Goal: Task Accomplishment & Management: Complete application form

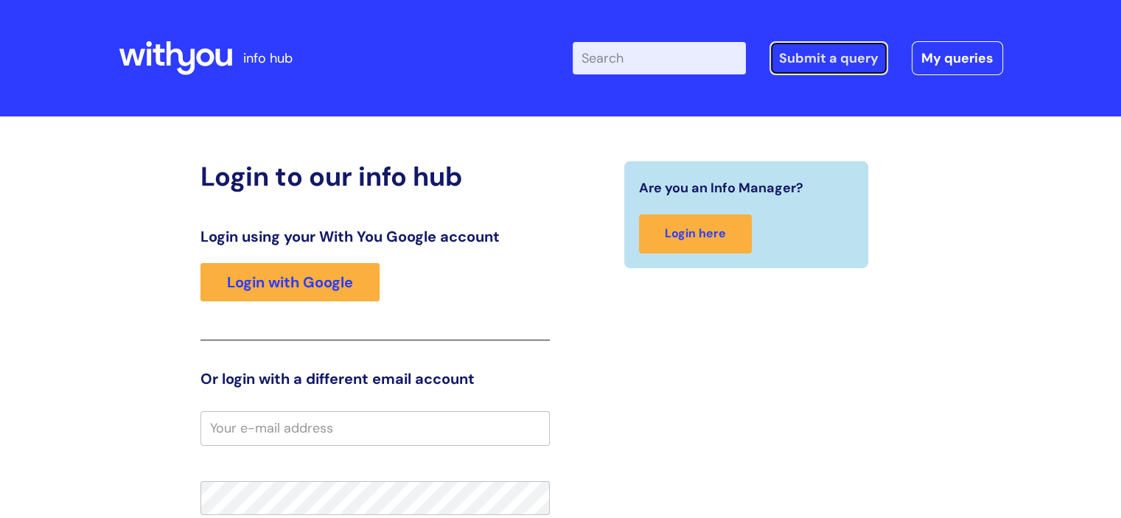
click at [822, 54] on link "Submit a query" at bounding box center [828, 58] width 119 height 34
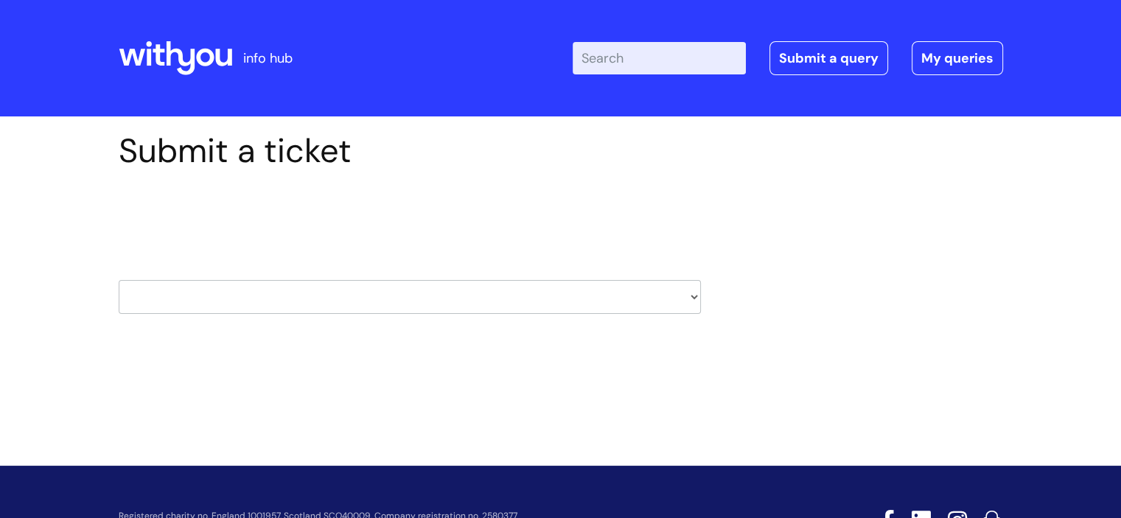
click at [426, 294] on select "HR / People IT and Support Clinical Drug Alerts Finance Accounts Data Support T…" at bounding box center [410, 297] width 582 height 34
select select "it_and_support"
click at [119, 280] on select "HR / People IT and Support Clinical Drug Alerts Finance Accounts Data Support T…" at bounding box center [410, 297] width 582 height 34
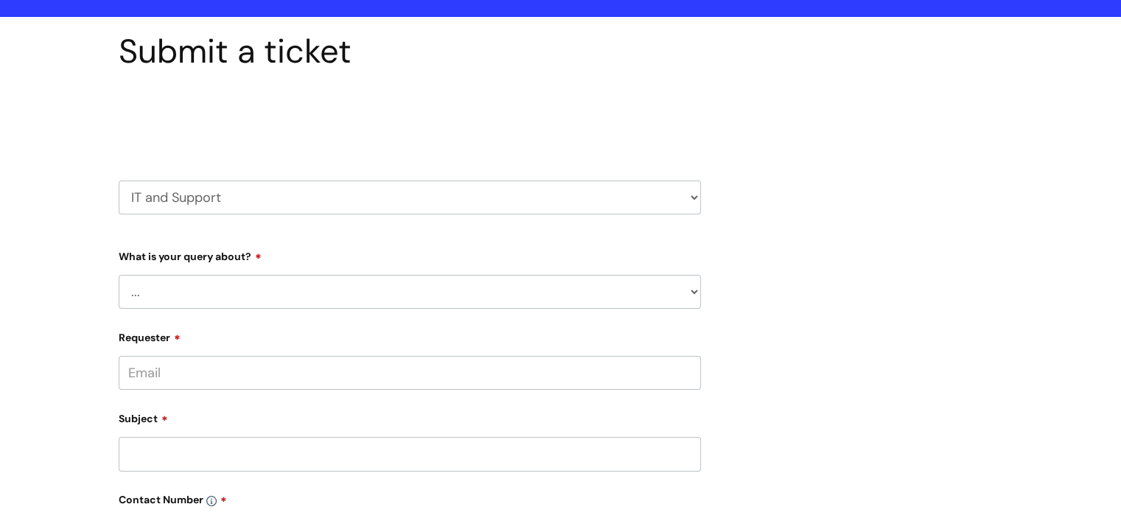
scroll to position [100, 0]
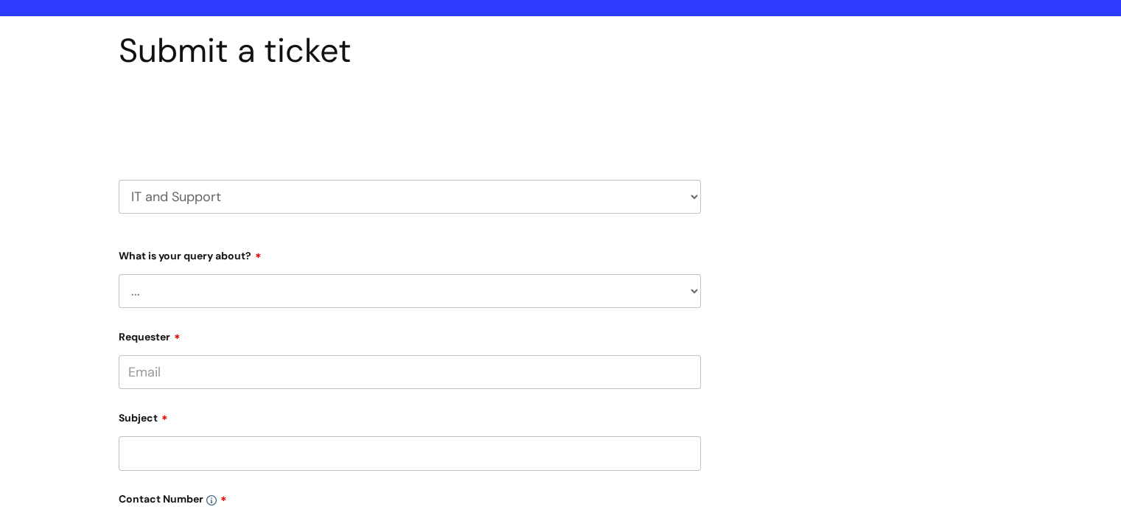
click at [324, 284] on select "... Mobile Phone Reset & MFA Accounts, Starters and Leavers IT Hardware issue I…" at bounding box center [410, 291] width 582 height 34
select select "System/software"
click at [119, 274] on select "... Mobile Phone Reset & MFA Accounts, Starters and Leavers IT Hardware issue I…" at bounding box center [410, 291] width 582 height 34
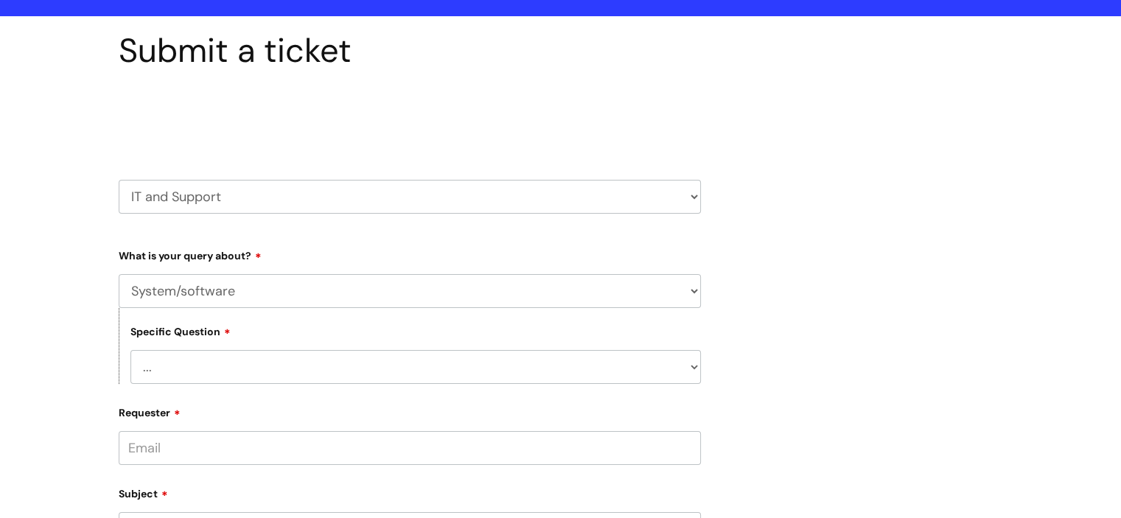
click at [333, 362] on select "... Halo PCMIS Iaptus NHS Email CJSM Email Mitel Another System Google (Workspa…" at bounding box center [415, 367] width 570 height 34
select select "Microsoft (inc Azure)"
click at [130, 350] on select "... Halo PCMIS Iaptus NHS Email CJSM Email Mitel Another System Google (Workspa…" at bounding box center [415, 367] width 570 height 34
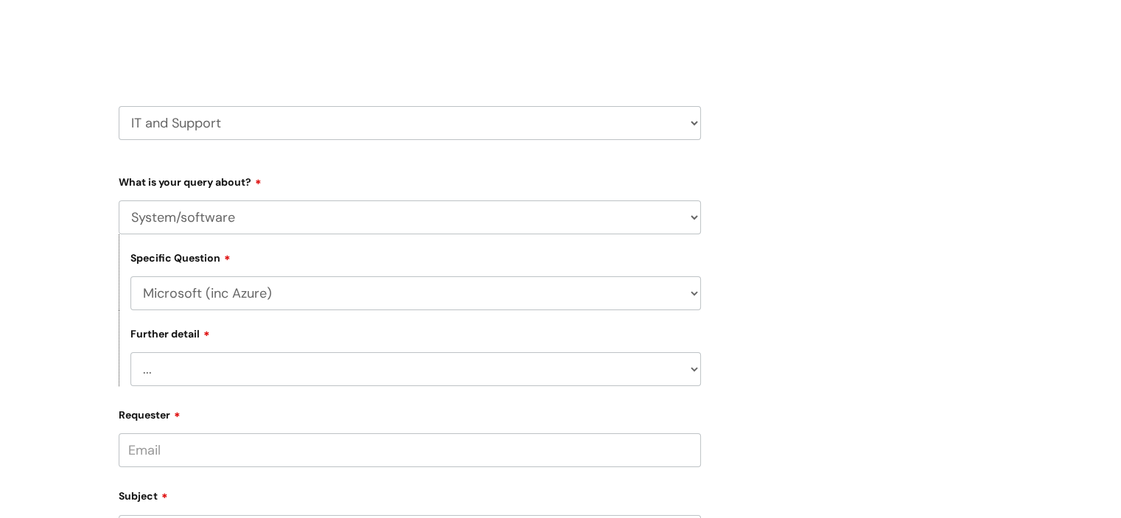
scroll to position [179, 0]
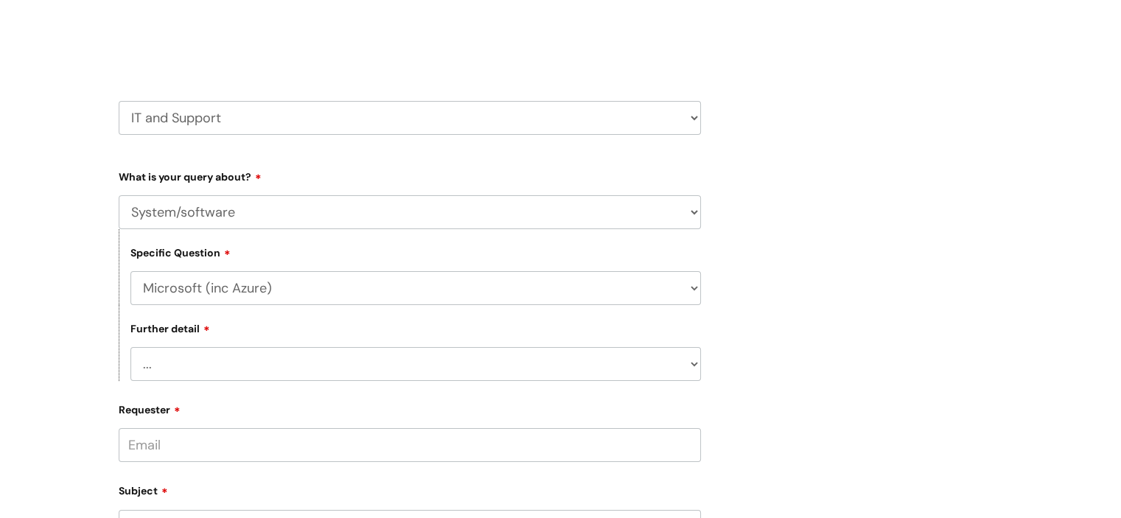
click at [208, 359] on select "... I’d like to add/remove user(s) to an Azure Group (Miro, Monday, Salesforce,…" at bounding box center [415, 364] width 570 height 34
click at [130, 348] on select "... I’d like to add/remove user(s) to an Azure Group (Miro, Monday, Salesforce,…" at bounding box center [415, 364] width 570 height 34
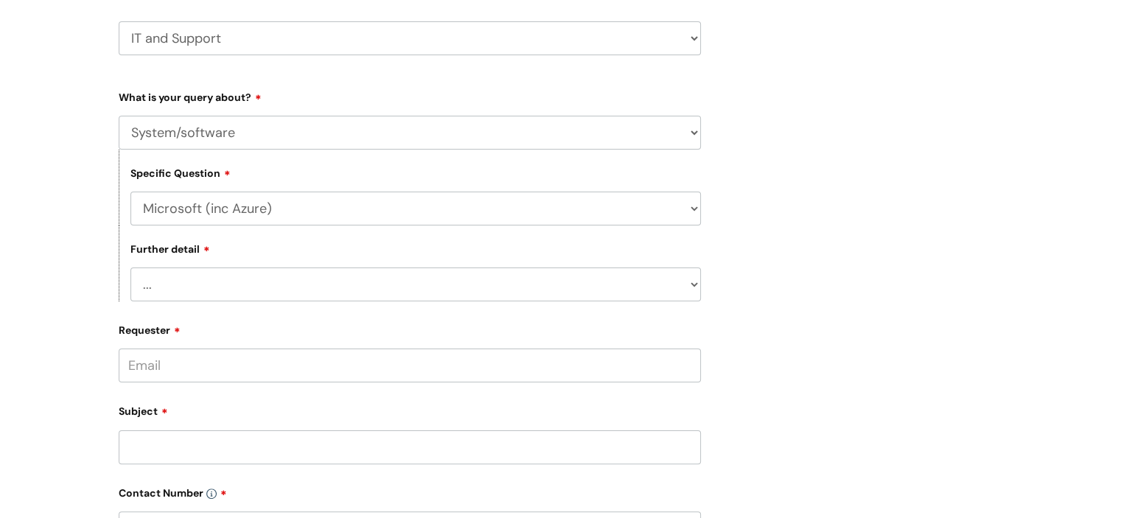
scroll to position [271, 0]
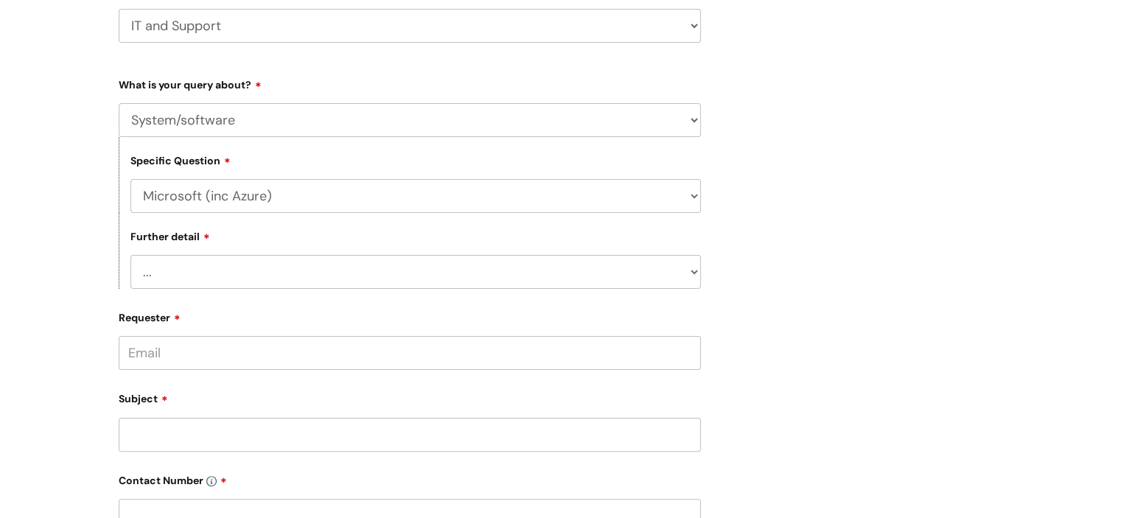
click at [265, 356] on input "Requester" at bounding box center [410, 353] width 582 height 34
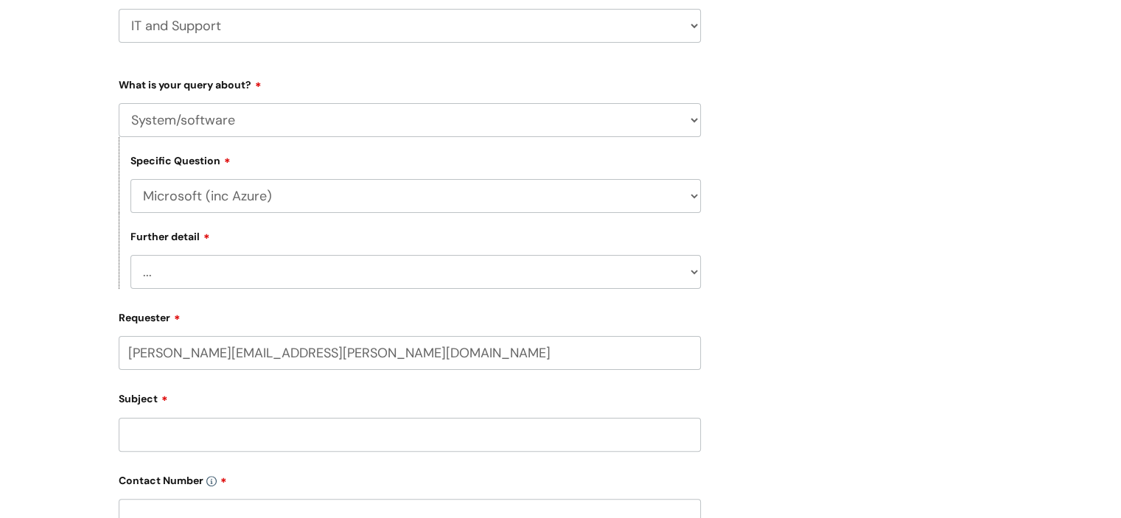
type input "harriet.edwards@wearewithyou.org.uk"
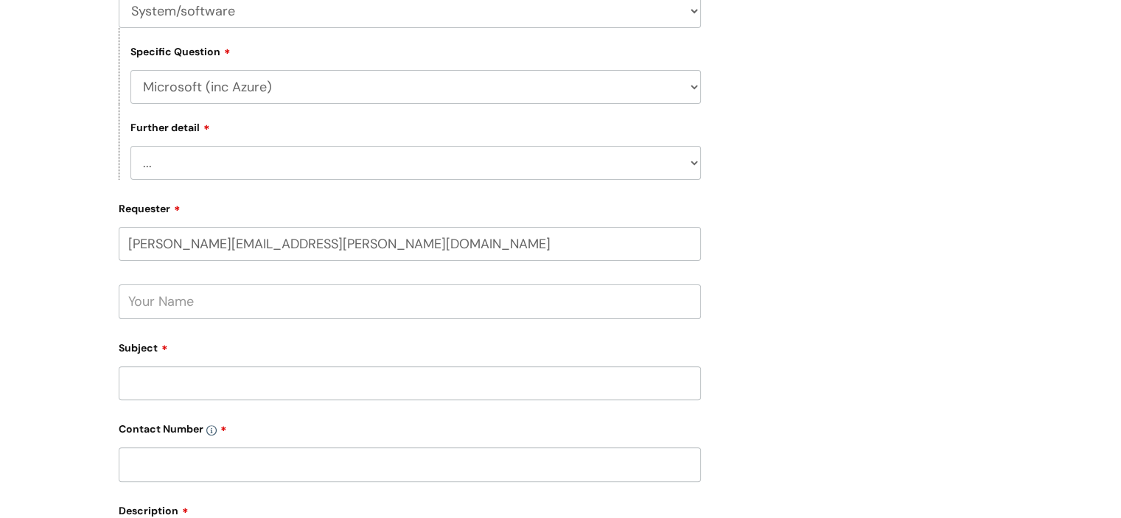
scroll to position [383, 0]
type input "opening encrypted documents"
type input "07816125231"
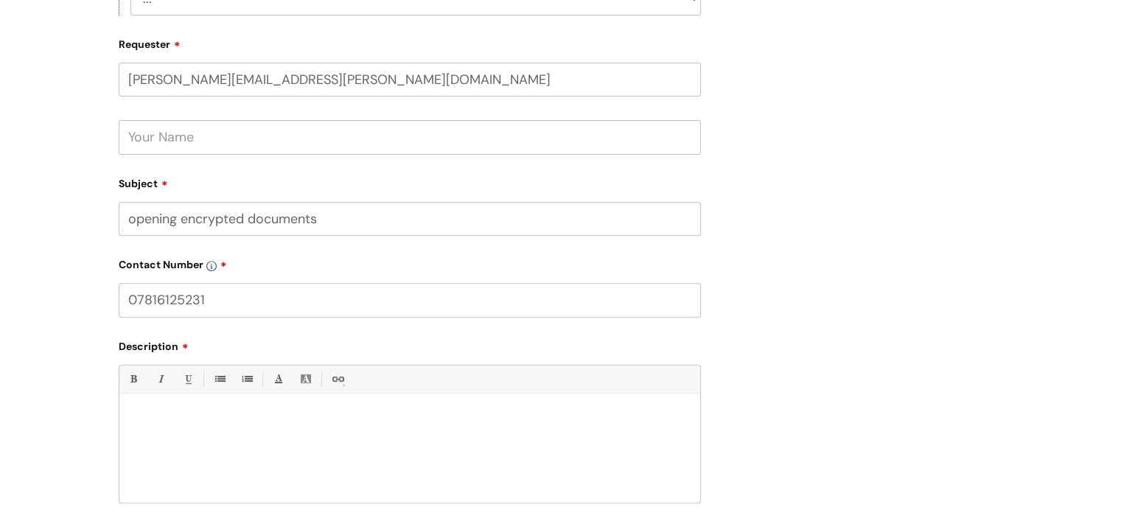
scroll to position [553, 0]
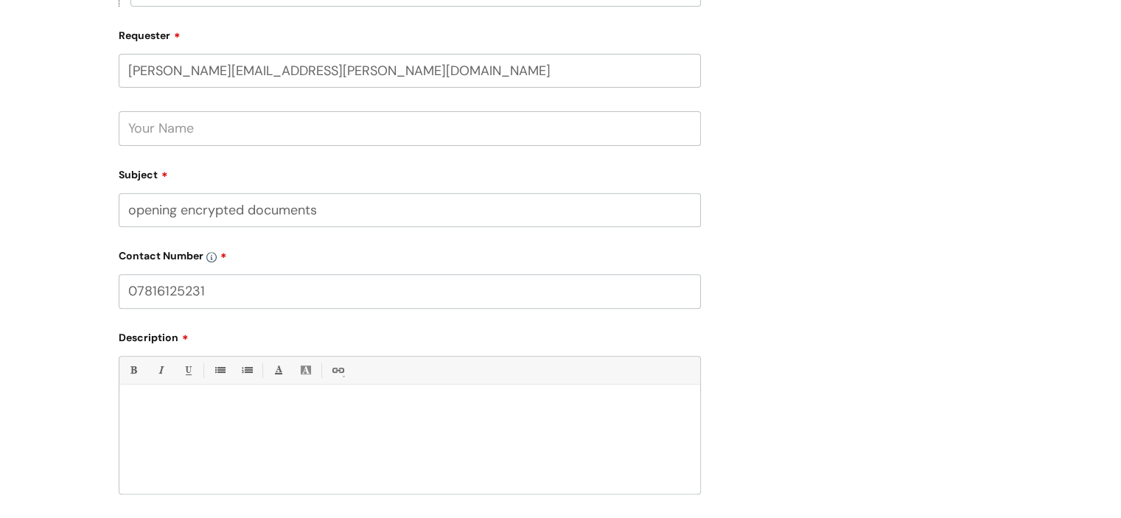
click at [229, 408] on p at bounding box center [409, 409] width 558 height 13
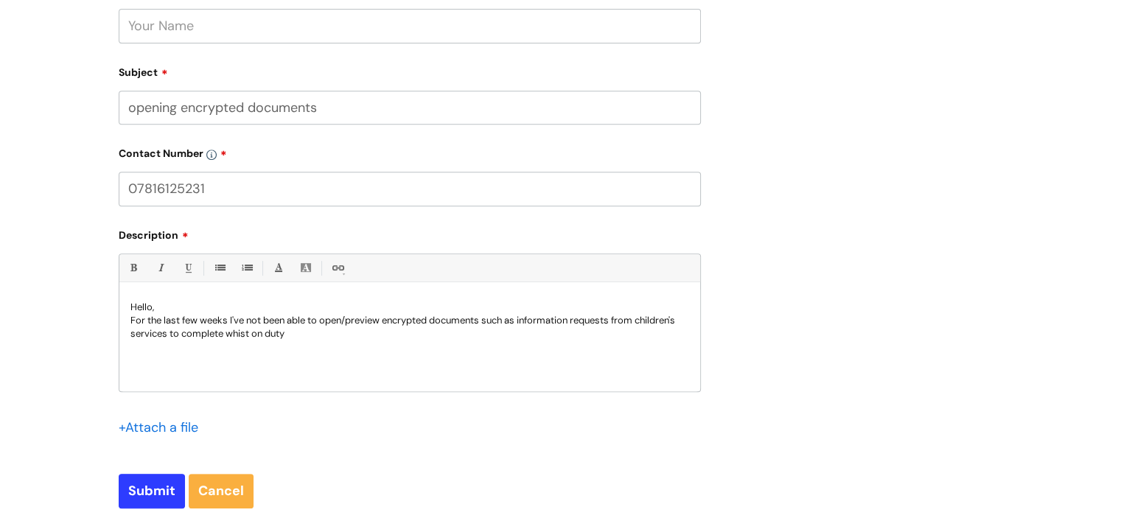
scroll to position [656, 0]
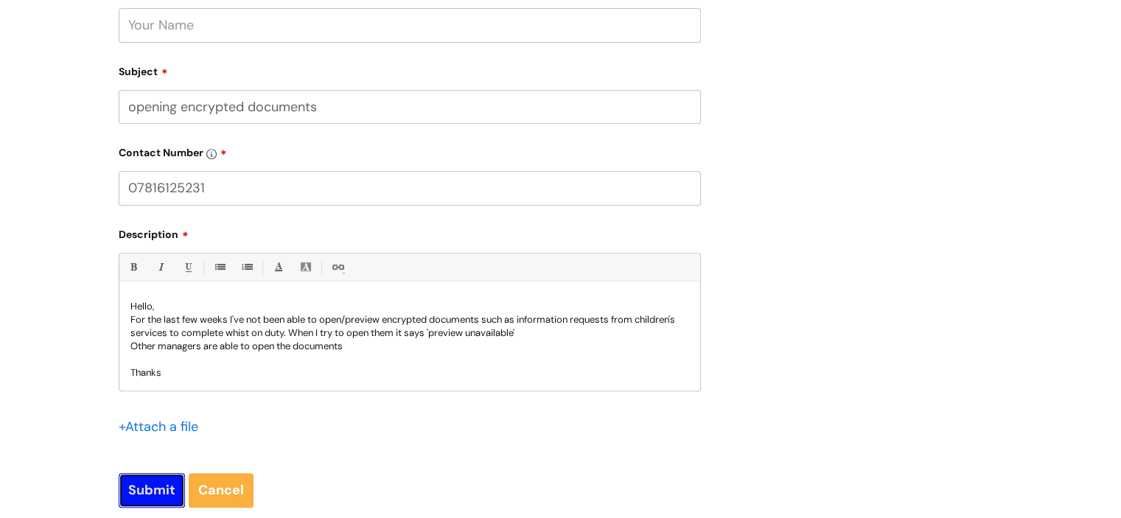
click at [150, 476] on input "Submit" at bounding box center [152, 490] width 66 height 34
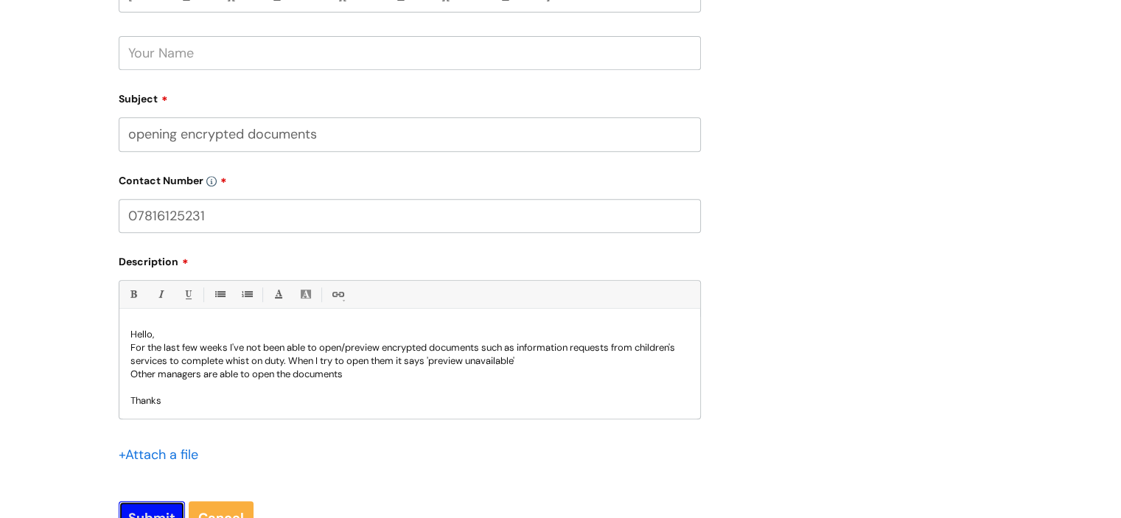
scroll to position [684, 0]
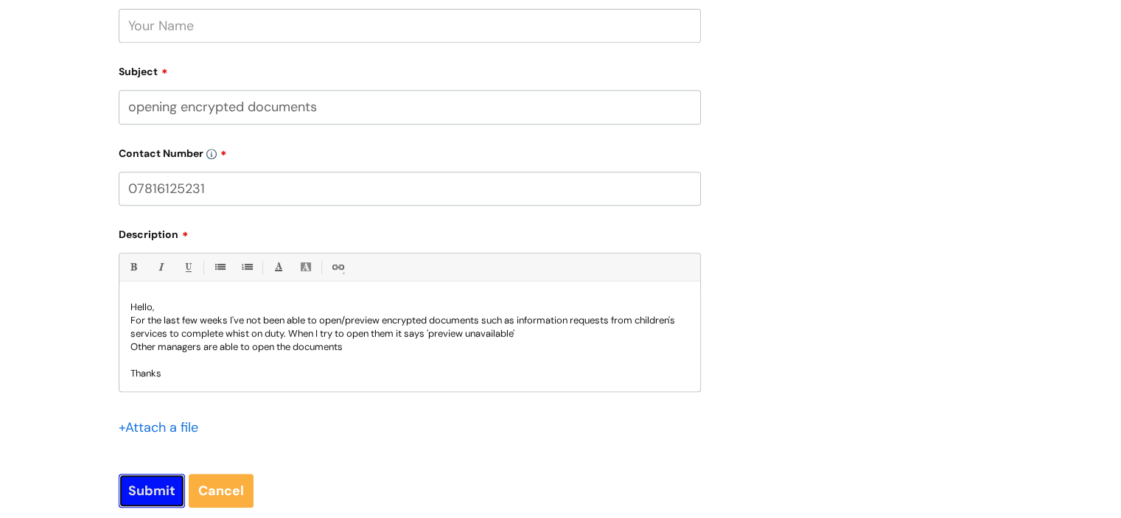
click at [150, 494] on input "Submit" at bounding box center [152, 491] width 66 height 34
click at [152, 486] on input "Submit" at bounding box center [152, 491] width 66 height 34
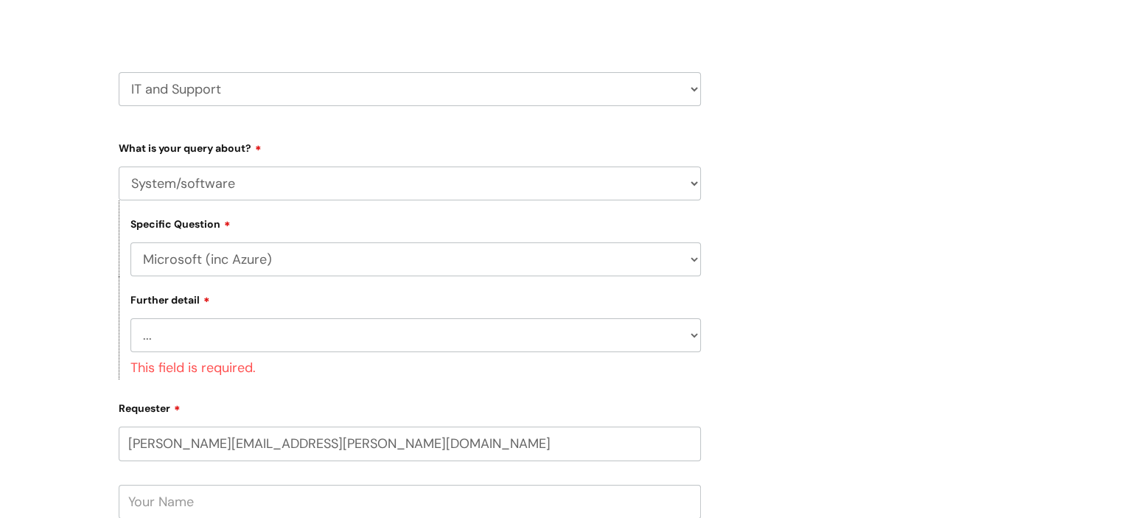
scroll to position [209, 0]
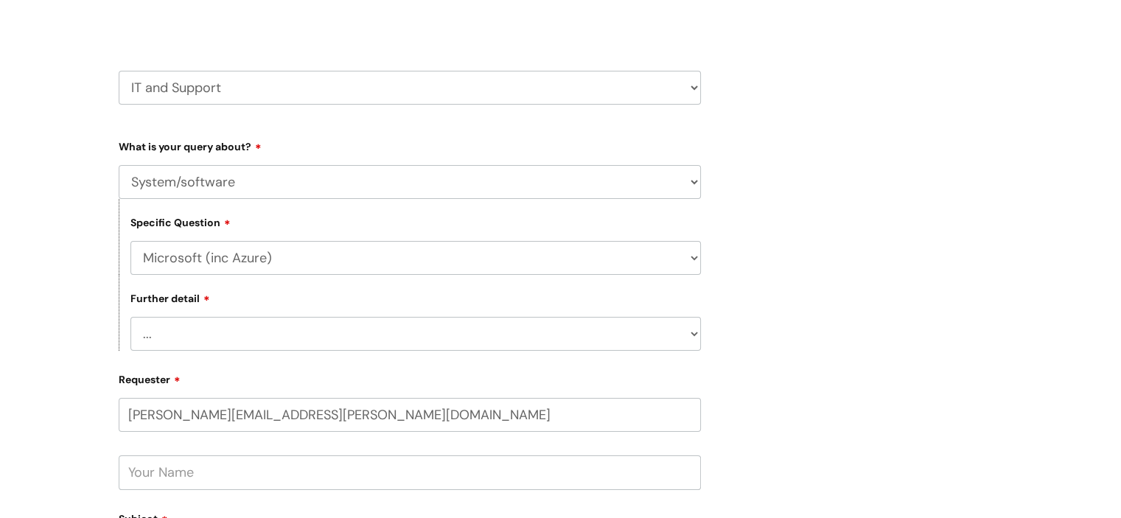
click at [212, 323] on select "... I’d like to add/remove user(s) to an Azure Group (Miro, Monday, Salesforce,…" at bounding box center [415, 334] width 570 height 34
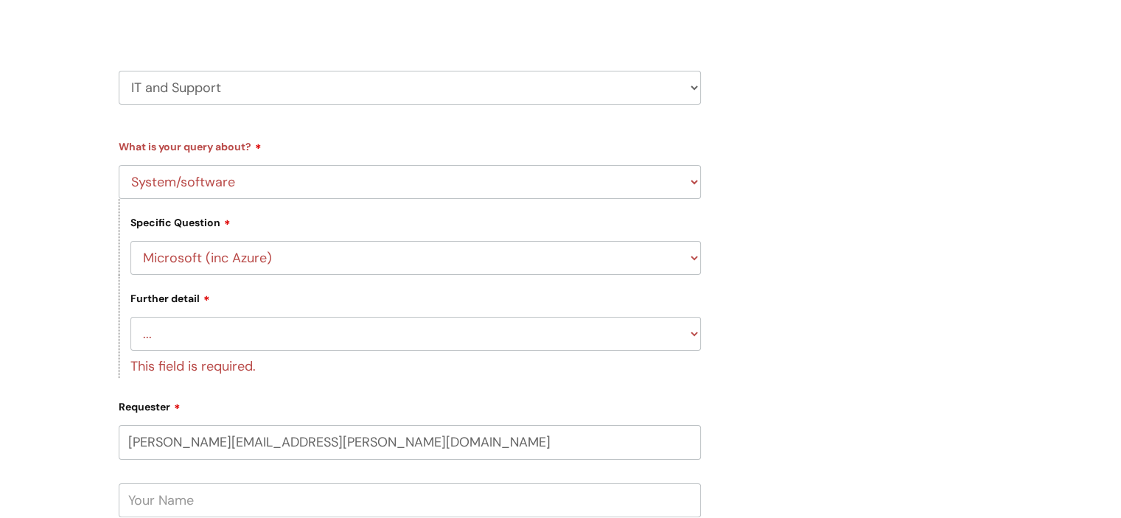
click at [377, 111] on div "Select issue type HR / People IT and Support Clinical Drug Alerts Finance Accou…" at bounding box center [410, 49] width 582 height 153
click at [336, 182] on select "... Mobile Phone Reset & MFA Accounts, Starters and Leavers IT Hardware issue I…" at bounding box center [410, 182] width 582 height 34
click at [84, 218] on div "Submit a ticket Select issue type HR / People IT and Support Clinical Drug Aler…" at bounding box center [560, 487] width 1121 height 1160
click at [287, 259] on select "... Halo PCMIS Iaptus NHS Email CJSM Email Mitel Another System Google (Workspa…" at bounding box center [415, 258] width 570 height 34
select select "Another System"
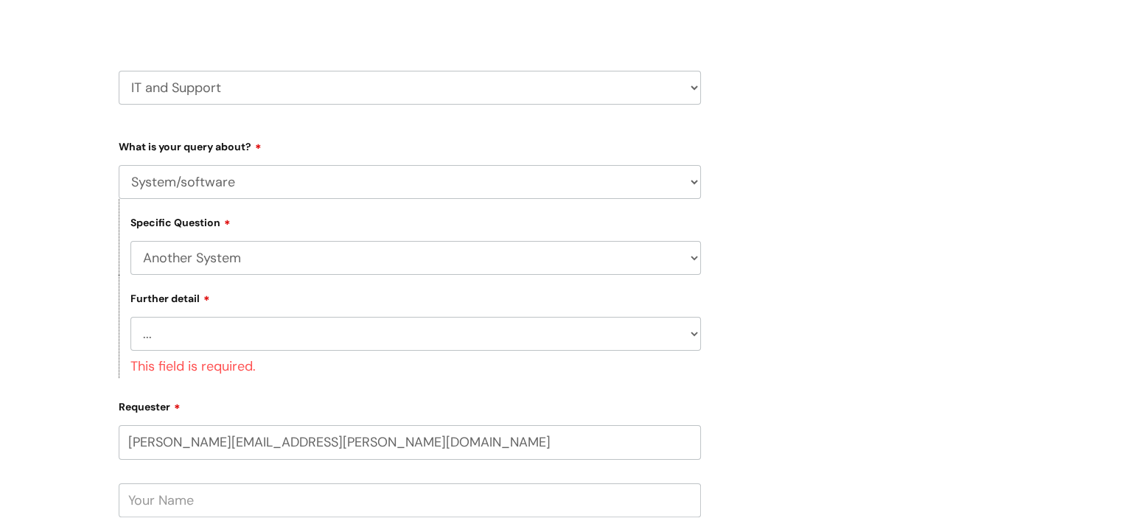
click at [130, 241] on select "... Halo PCMIS Iaptus NHS Email CJSM Email Mitel Another System Google (Workspa…" at bounding box center [415, 258] width 570 height 34
click at [186, 343] on select "... I’ve got a login issue Something else" at bounding box center [415, 334] width 570 height 34
select select "Something else"
click at [130, 317] on select "... I’ve got a login issue Something else" at bounding box center [415, 334] width 570 height 34
click at [51, 377] on div "Submit a ticket Select issue type HR / People IT and Support Clinical Drug Aler…" at bounding box center [560, 487] width 1121 height 1160
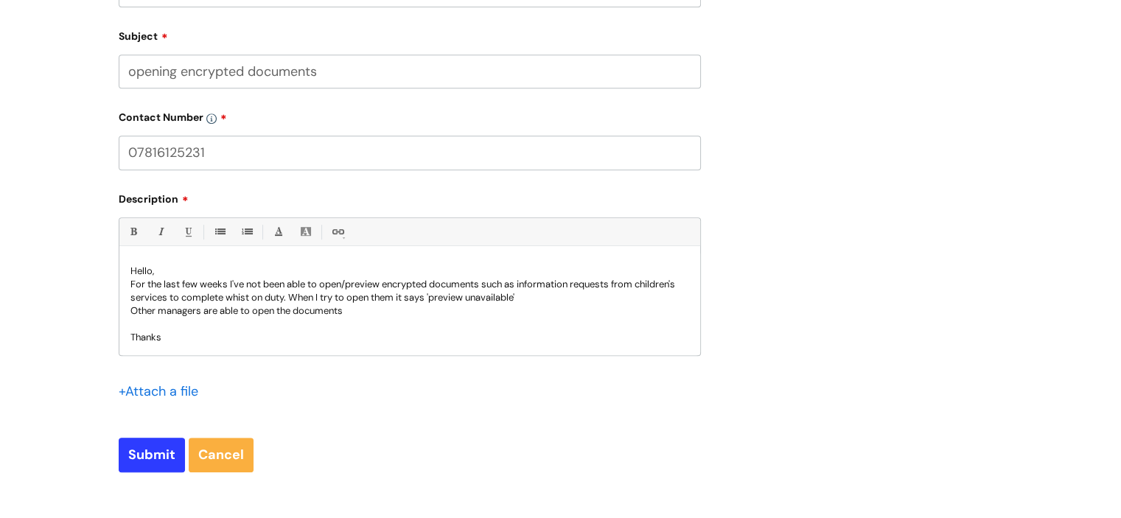
scroll to position [693, 0]
click at [127, 449] on input "Submit" at bounding box center [152, 454] width 66 height 34
type input "Please Wait..."
